Goal: Task Accomplishment & Management: Complete application form

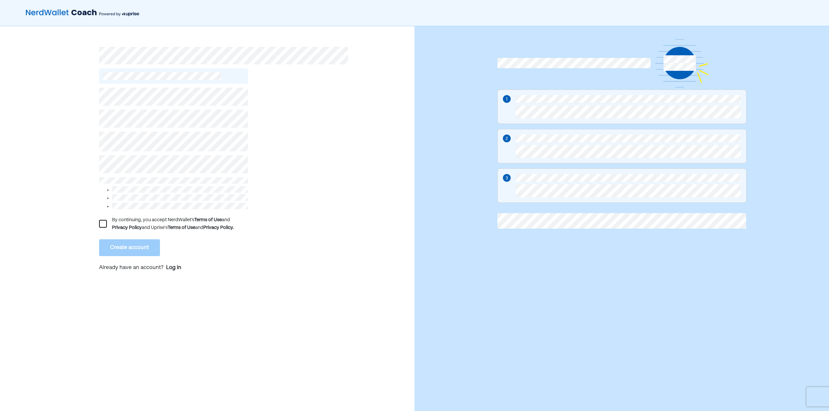
click at [82, 166] on div "By continuing, you accept NerdWallet’s Terms of Use and Privacy Policy and Upri…" at bounding box center [207, 222] width 414 height 392
click at [102, 220] on div at bounding box center [103, 224] width 8 height 8
click at [123, 244] on button "Create account" at bounding box center [129, 248] width 61 height 17
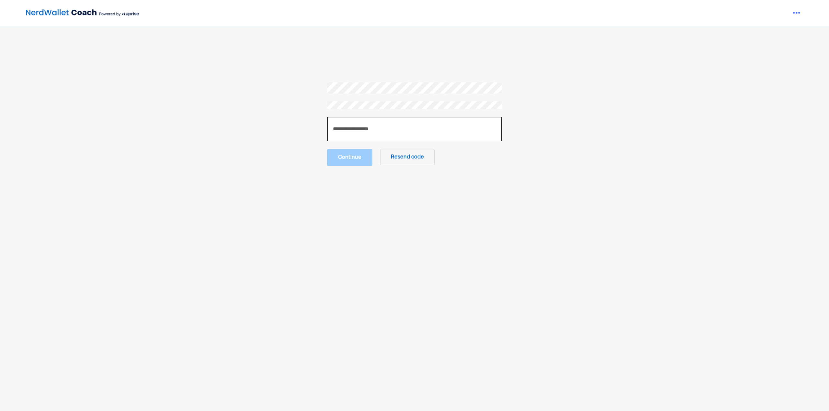
click at [374, 131] on input "number" at bounding box center [414, 129] width 175 height 25
type input "******"
click at [353, 156] on button "Continue" at bounding box center [349, 157] width 45 height 17
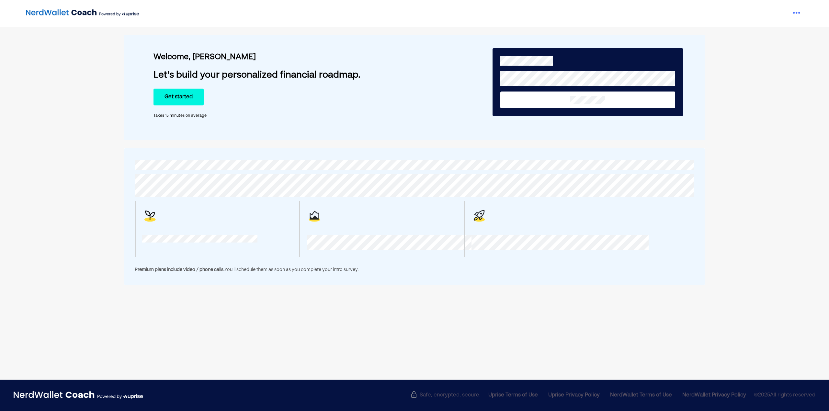
click at [175, 96] on button "Get started" at bounding box center [178, 97] width 50 height 17
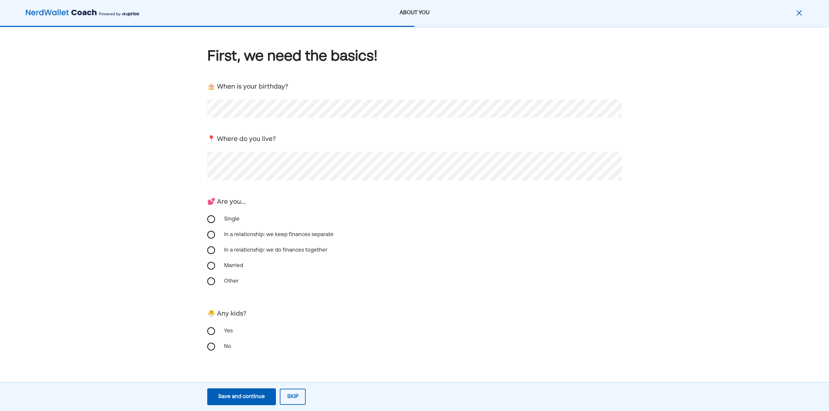
drag, startPoint x: 247, startPoint y: 397, endPoint x: 251, endPoint y: 395, distance: 4.3
click at [249, 396] on div "Save and continue" at bounding box center [241, 397] width 47 height 8
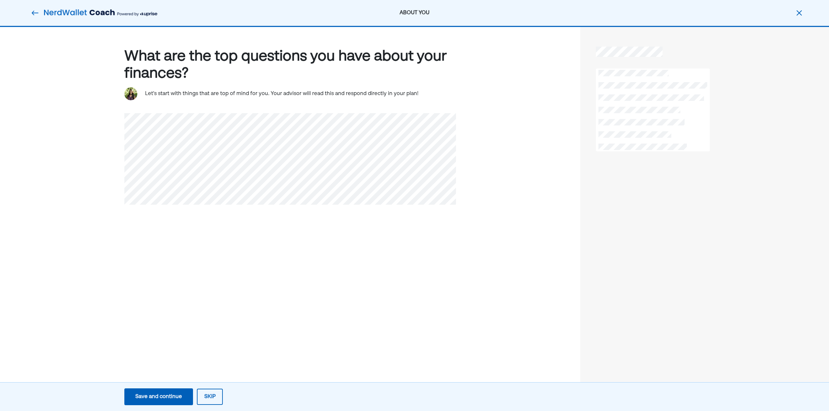
click at [170, 393] on div "Save and continue" at bounding box center [158, 397] width 47 height 8
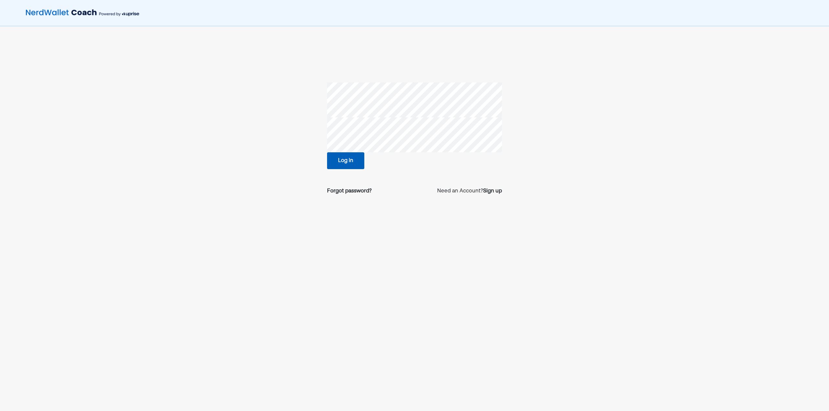
click at [341, 161] on button "Log in" at bounding box center [345, 160] width 37 height 17
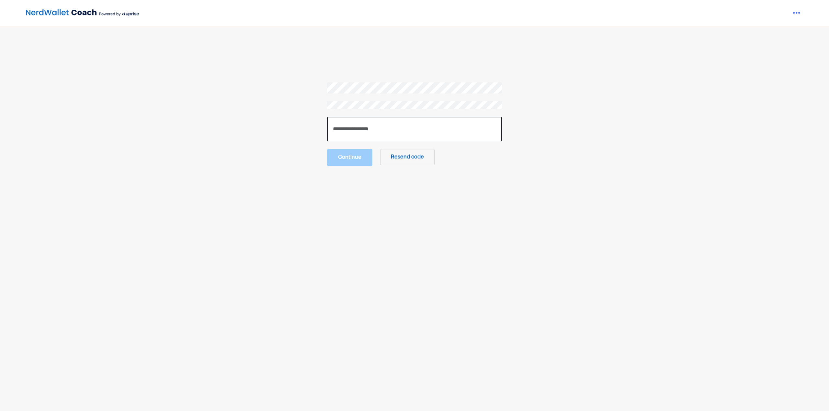
click at [349, 129] on input "number" at bounding box center [414, 129] width 175 height 25
click at [334, 133] on input "number" at bounding box center [414, 129] width 175 height 25
paste input "******"
type input "******"
click at [357, 163] on button "Continue" at bounding box center [349, 157] width 45 height 17
